Goal: Task Accomplishment & Management: Complete application form

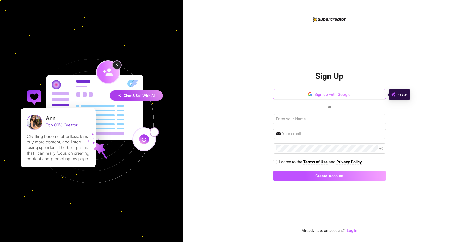
click at [320, 92] on button "Sign up with Google" at bounding box center [329, 94] width 113 height 10
click at [309, 95] on icon "button" at bounding box center [309, 96] width 3 height 2
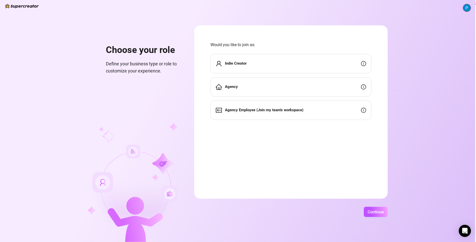
click at [243, 67] on div "Indie Creator" at bounding box center [290, 63] width 161 height 19
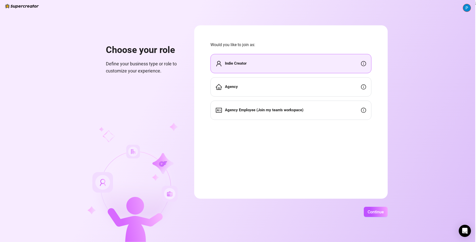
click at [226, 63] on strong "Indie Creator" at bounding box center [236, 63] width 22 height 5
click at [379, 211] on span "Continue" at bounding box center [375, 212] width 16 height 5
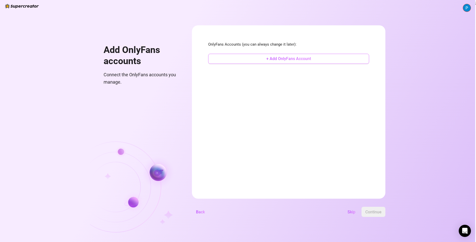
click at [286, 63] on button "+ Add OnlyFans Account" at bounding box center [288, 59] width 161 height 10
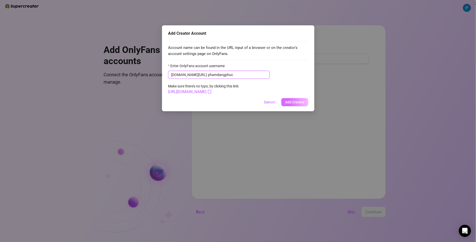
type input "phamdangphuc"
click at [300, 100] on button "Add Creator" at bounding box center [294, 102] width 27 height 8
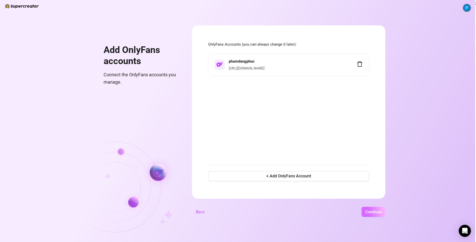
click at [368, 209] on button "Continue" at bounding box center [373, 212] width 24 height 10
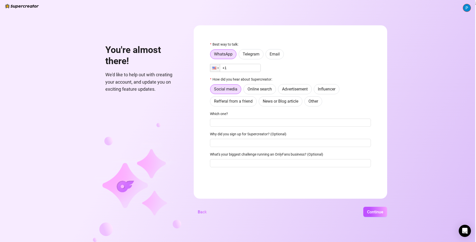
click at [228, 66] on input "+1" at bounding box center [235, 68] width 51 height 8
